Goal: Information Seeking & Learning: Learn about a topic

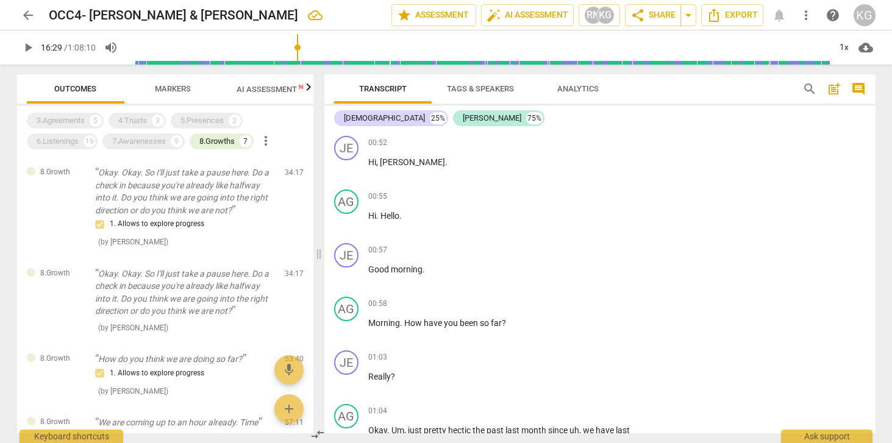
scroll to position [19440, 0]
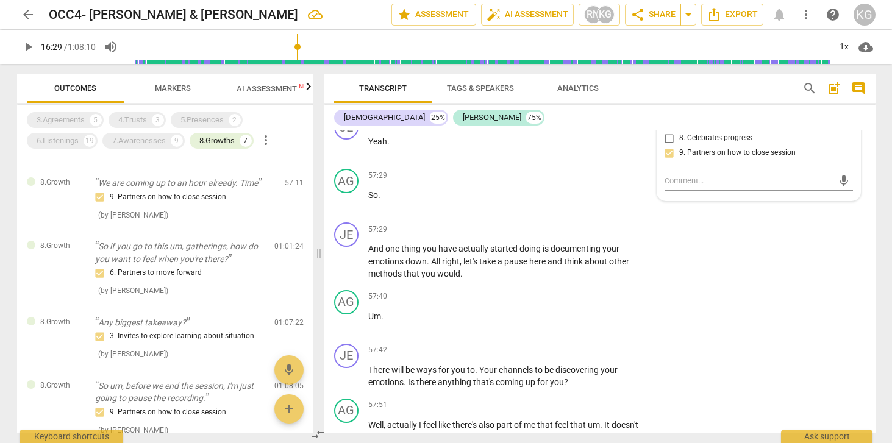
type input "990"
click at [235, 144] on div "8.Growths" at bounding box center [216, 141] width 35 height 12
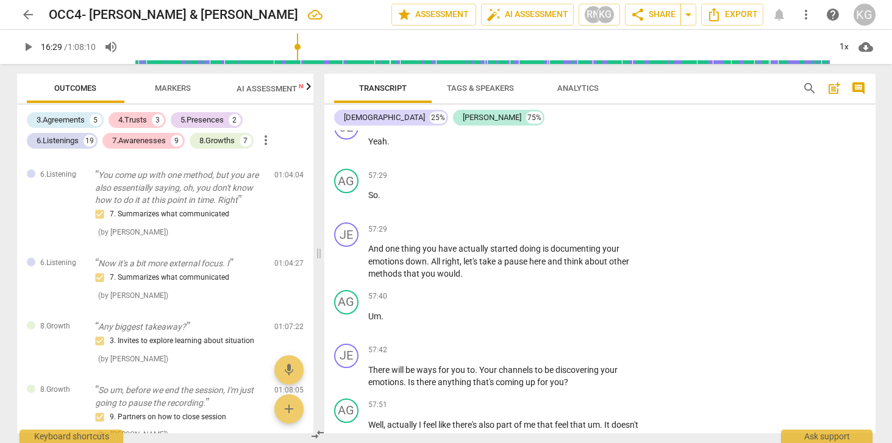
scroll to position [4067, 0]
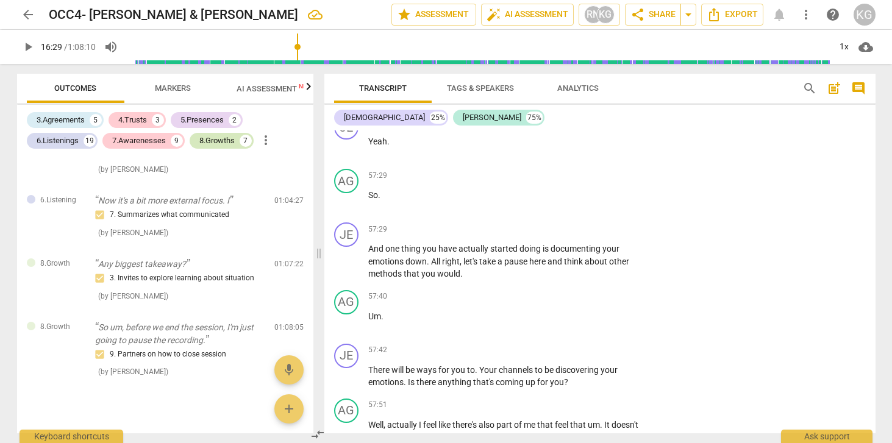
click at [243, 145] on div "7" at bounding box center [246, 141] width 12 height 12
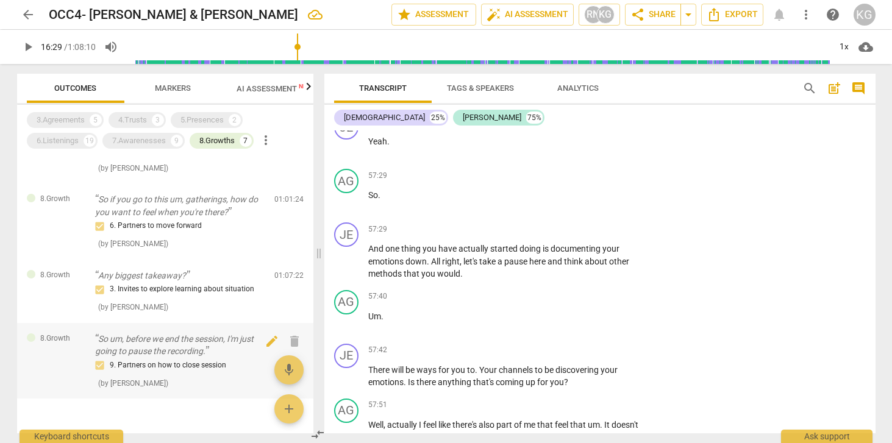
scroll to position [278, 0]
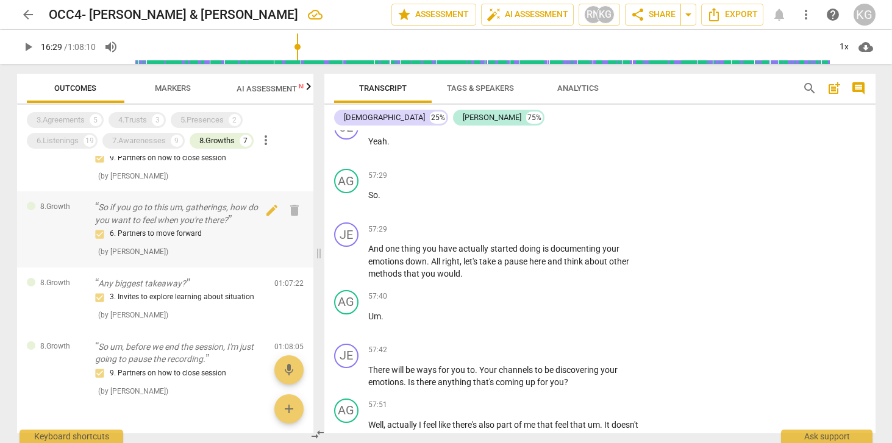
click at [220, 229] on div "6. Partners to move forward" at bounding box center [180, 234] width 170 height 15
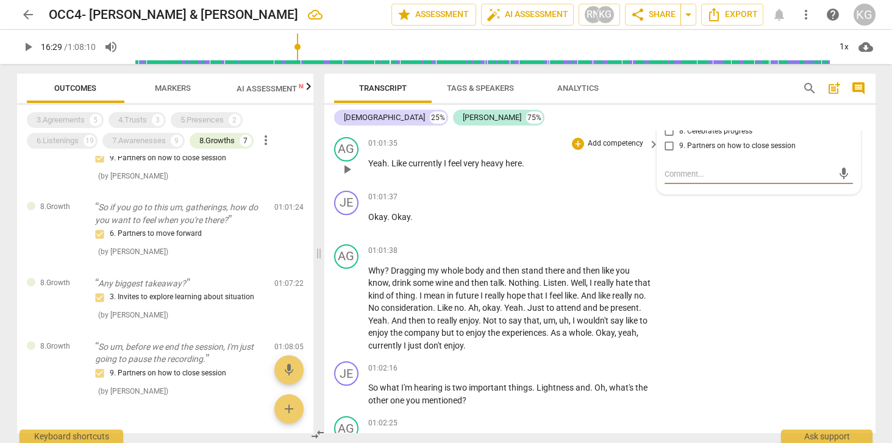
scroll to position [21331, 0]
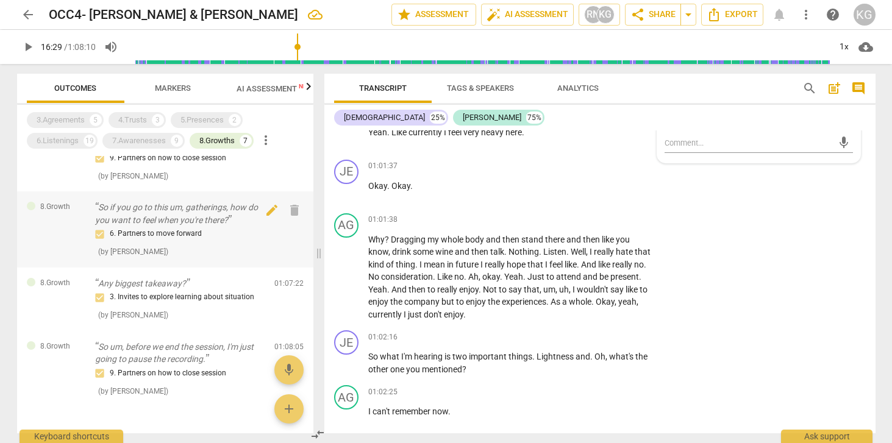
click at [198, 218] on p "So if you go to this um, gatherings, how do you want to feel when you're there?" at bounding box center [180, 213] width 170 height 25
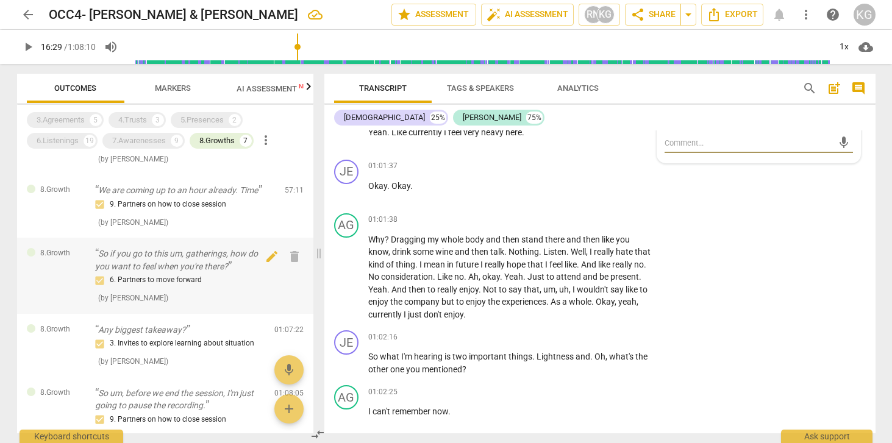
scroll to position [224, 0]
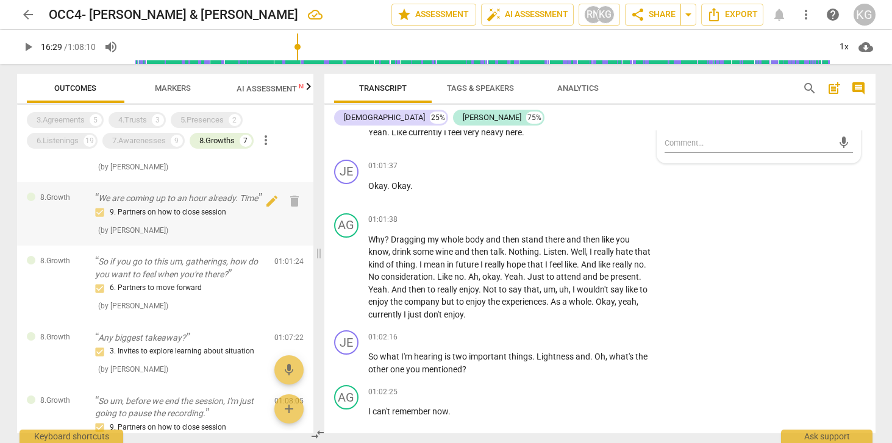
click at [232, 206] on div "9. Partners on how to close session" at bounding box center [185, 213] width 180 height 15
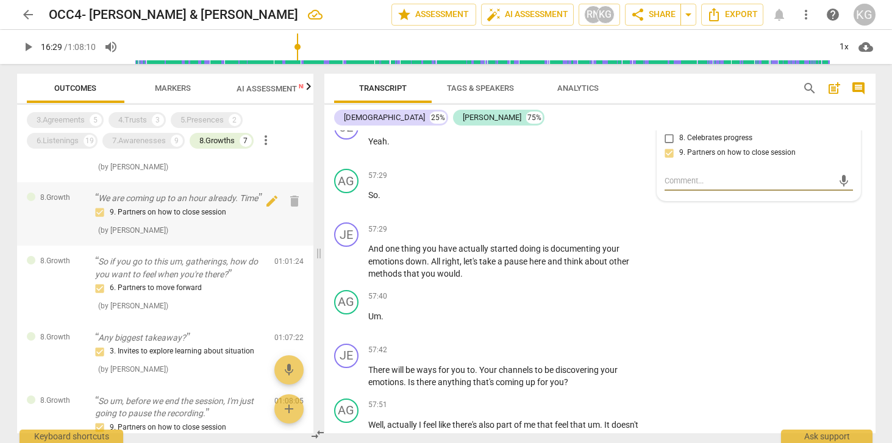
click at [232, 206] on div "9. Partners on how to close session" at bounding box center [185, 213] width 180 height 15
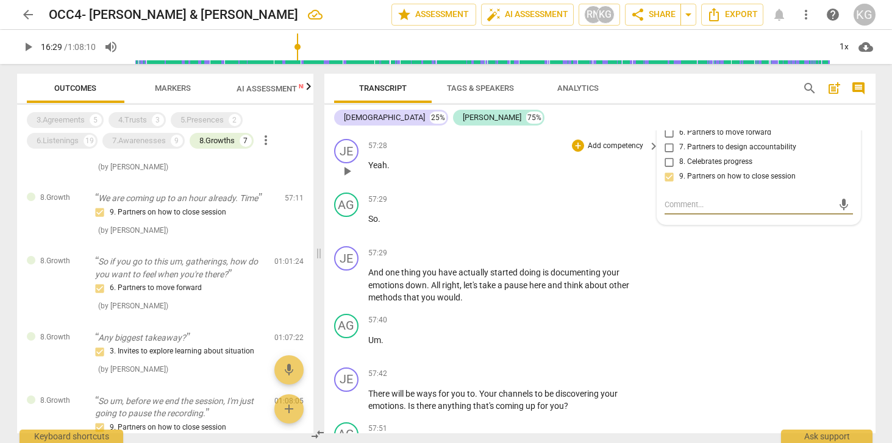
scroll to position [19400, 0]
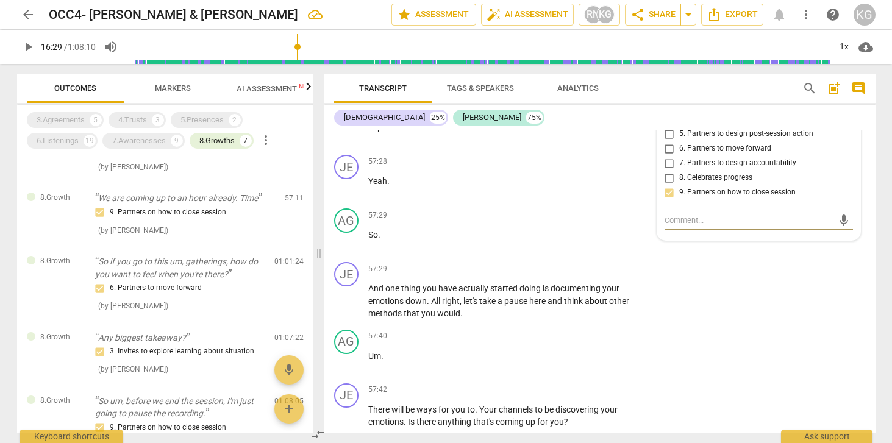
click at [476, 52] on span "coming" at bounding box center [484, 48] width 30 height 10
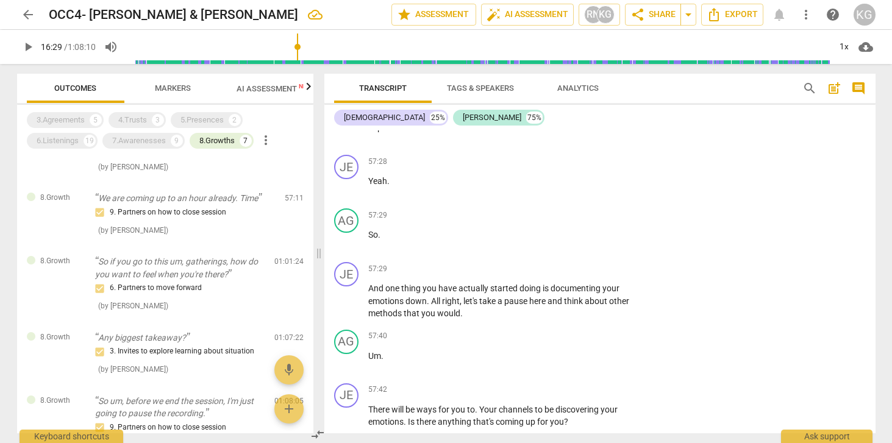
click at [434, 91] on p "So now that . Okay . We are coming up to an hour already . Time passes so fast …" at bounding box center [510, 66] width 285 height 50
drag, startPoint x: 620, startPoint y: 159, endPoint x: 467, endPoint y: 184, distance: 154.5
click at [467, 91] on p "So now that . Okay . We are coming up to an hour already . Time passes so fast …" at bounding box center [510, 66] width 285 height 50
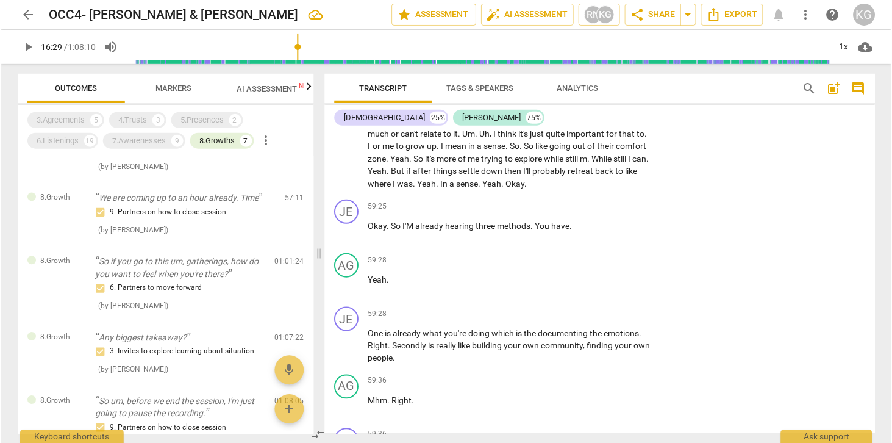
scroll to position [19973, 0]
